Goal: Task Accomplishment & Management: Manage account settings

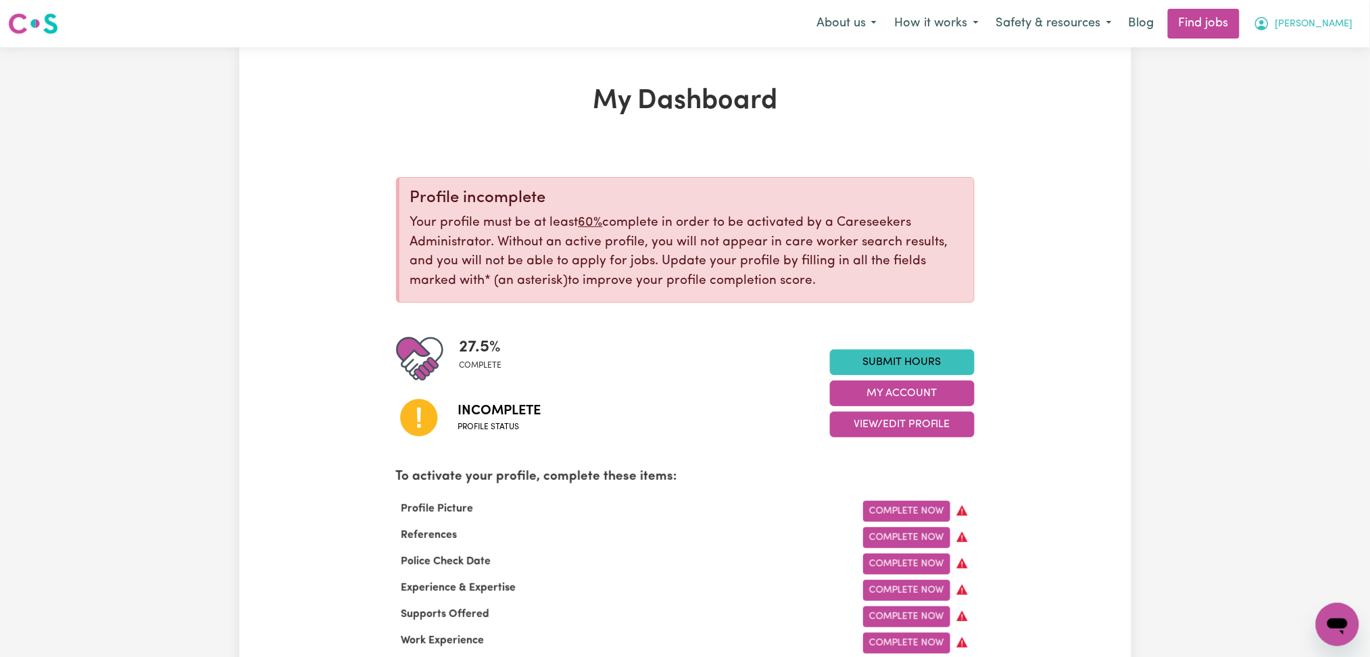
click at [1349, 28] on span "[PERSON_NAME]" at bounding box center [1315, 24] width 78 height 15
click at [1292, 103] on link "Logout" at bounding box center [1308, 104] width 107 height 26
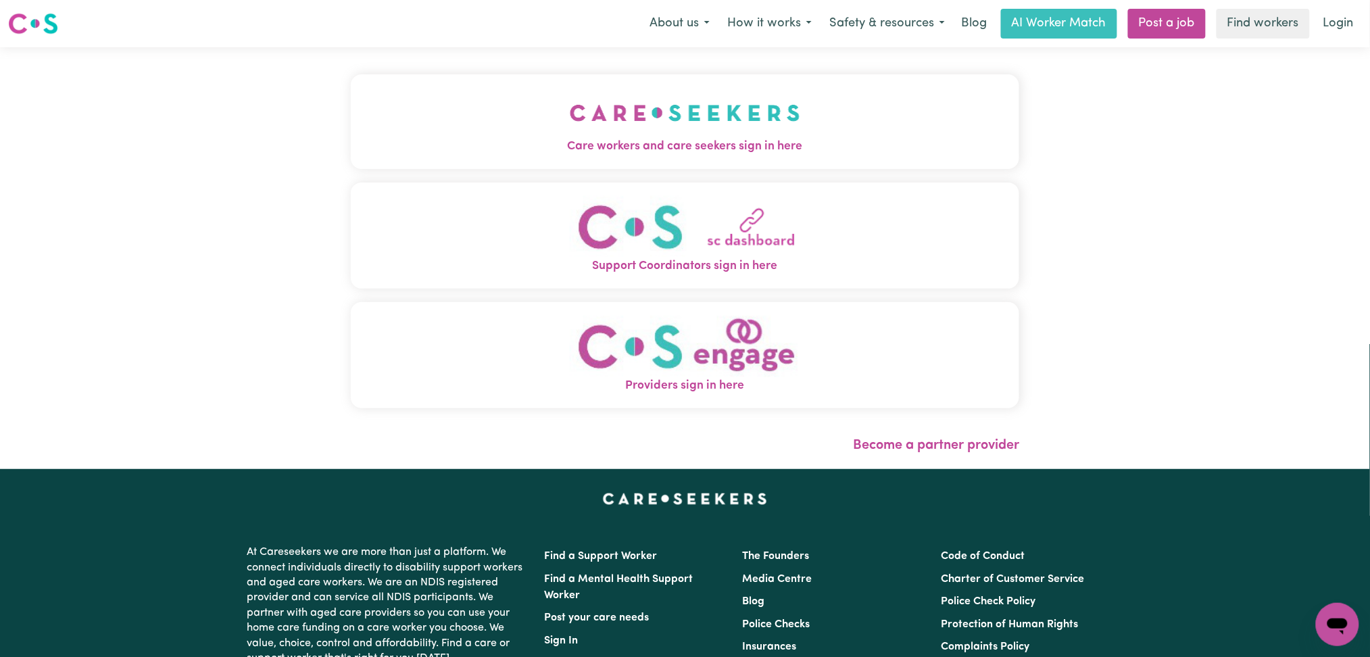
click at [590, 68] on div "Care workers and care seekers sign in here Support Coordinators sign in here Pr…" at bounding box center [686, 258] width 686 height 422
click at [478, 110] on button "Care workers and care seekers sign in here" at bounding box center [685, 121] width 669 height 95
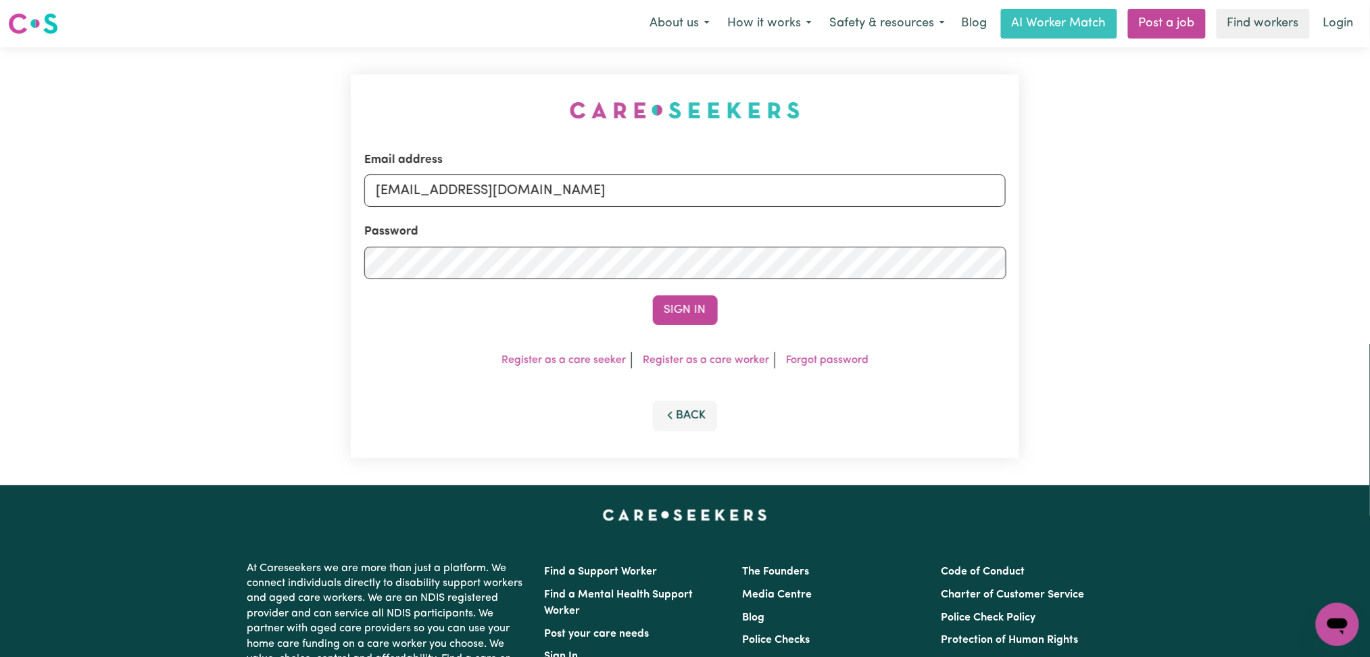
click at [548, 210] on form "Email address [EMAIL_ADDRESS][DOMAIN_NAME] Password Sign In" at bounding box center [685, 238] width 642 height 174
click at [531, 190] on input "[EMAIL_ADDRESS][DOMAIN_NAME]" at bounding box center [685, 190] width 642 height 32
drag, startPoint x: 443, startPoint y: 193, endPoint x: 767, endPoint y: 188, distance: 323.2
click at [767, 188] on input "Superuser~[EMAIL_ADDRESS][DOMAIN_NAME]" at bounding box center [685, 190] width 642 height 32
type input "Superuser~[EMAIL_ADDRESS][DOMAIN_NAME]"
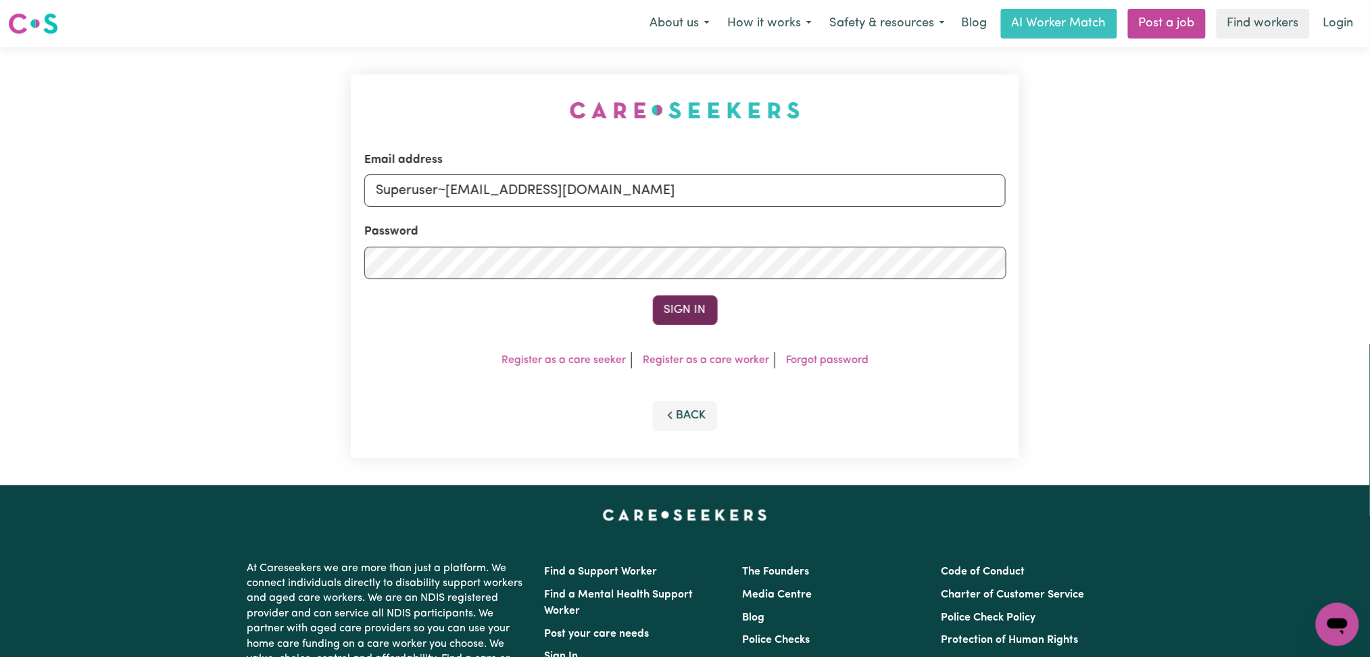
click at [677, 314] on button "Sign In" at bounding box center [685, 310] width 65 height 30
